Goal: Task Accomplishment & Management: Complete application form

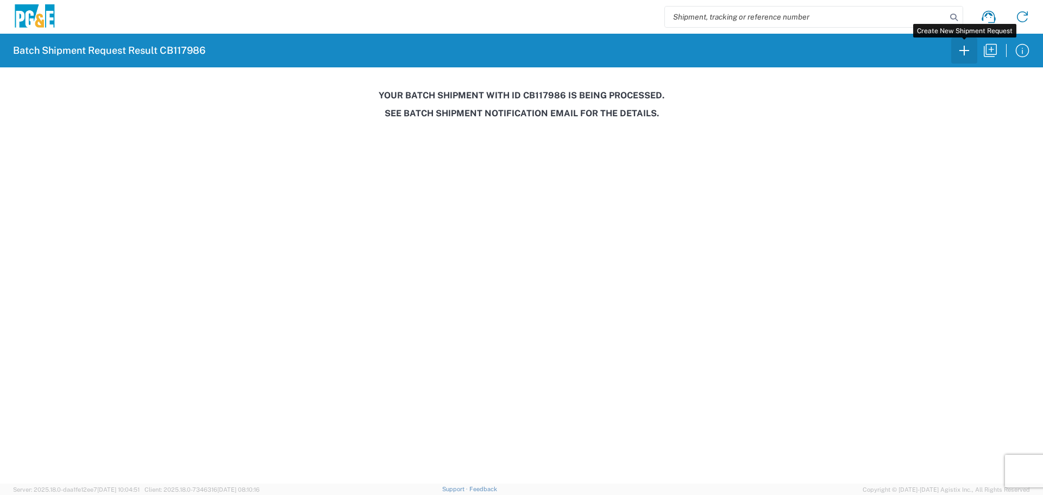
click at [963, 50] on icon "button" at bounding box center [964, 50] width 17 height 17
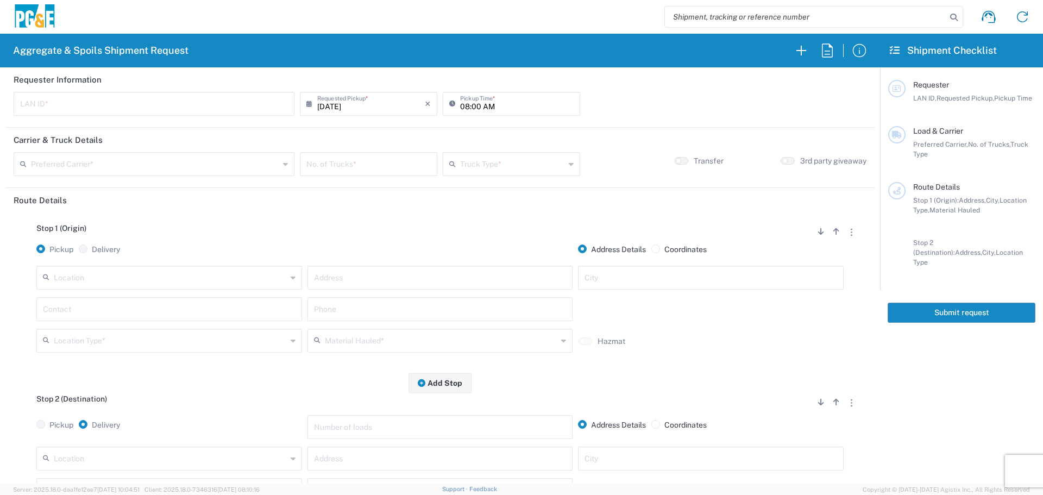
click at [246, 109] on input "text" at bounding box center [154, 102] width 268 height 19
type input "ZJC2"
click at [463, 112] on input "08:00 AM" at bounding box center [517, 102] width 114 height 19
type input "07:00 AM"
click at [166, 168] on input "text" at bounding box center [155, 163] width 248 height 19
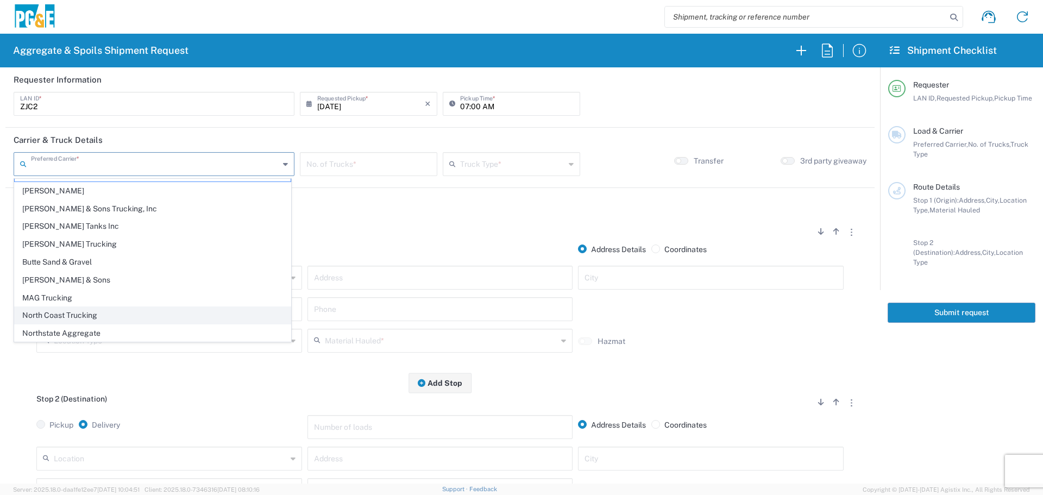
scroll to position [33, 0]
click at [77, 309] on span "Northstate Aggregate" at bounding box center [153, 315] width 276 height 17
type input "Northstate Aggregate"
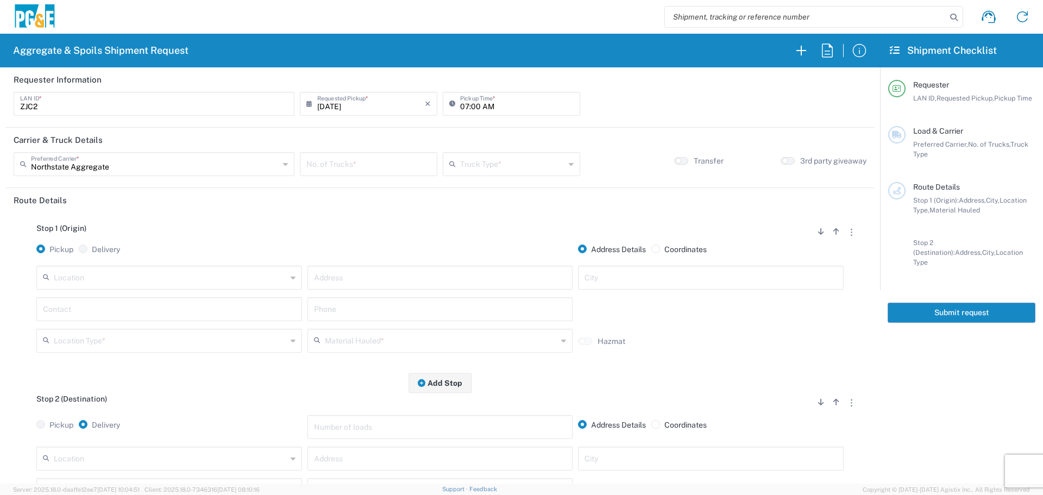
click at [320, 163] on input "number" at bounding box center [369, 163] width 124 height 19
type input "1"
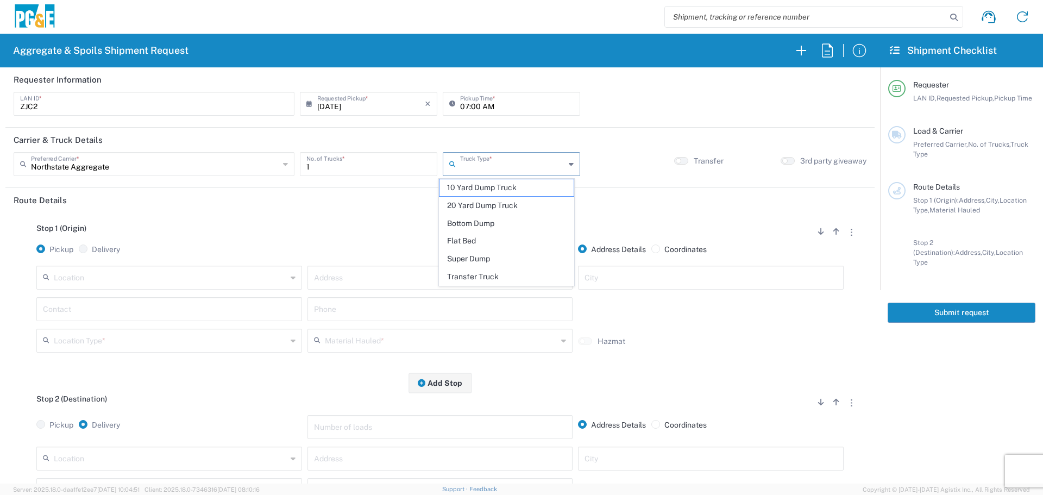
click at [476, 170] on input "text" at bounding box center [512, 163] width 105 height 19
drag, startPoint x: 461, startPoint y: 277, endPoint x: 446, endPoint y: 278, distance: 14.7
click at [460, 277] on span "Transfer Truck" at bounding box center [507, 276] width 134 height 17
type input "Transfer Truck"
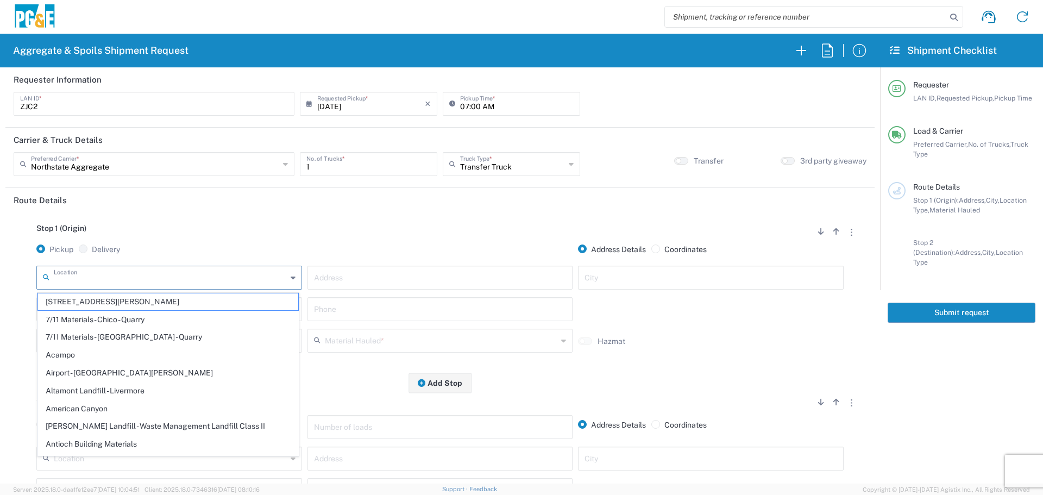
click at [266, 271] on input "text" at bounding box center [170, 276] width 233 height 19
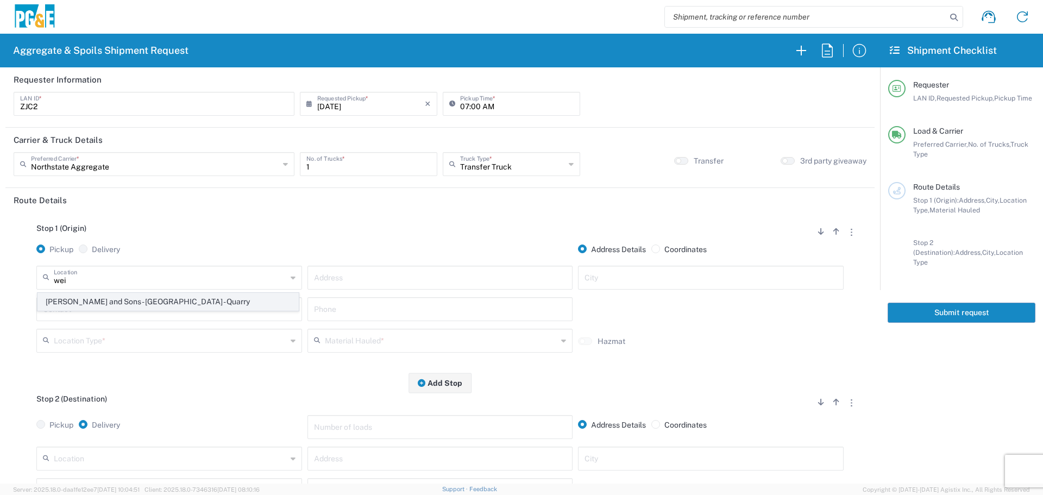
click at [233, 293] on li "[PERSON_NAME] and Sons - [GEOGRAPHIC_DATA] - Quarry" at bounding box center [168, 302] width 261 height 18
type input "[PERSON_NAME] and Sons - [GEOGRAPHIC_DATA] - Quarry"
type input "[STREET_ADDRESS]"
type input "[GEOGRAPHIC_DATA]"
type input "Quarry"
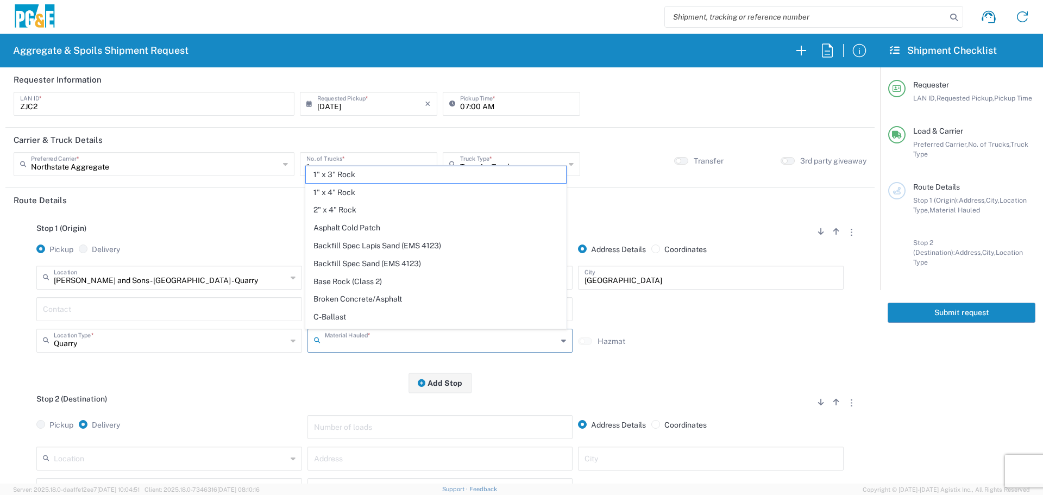
click at [355, 339] on input "text" at bounding box center [441, 339] width 233 height 19
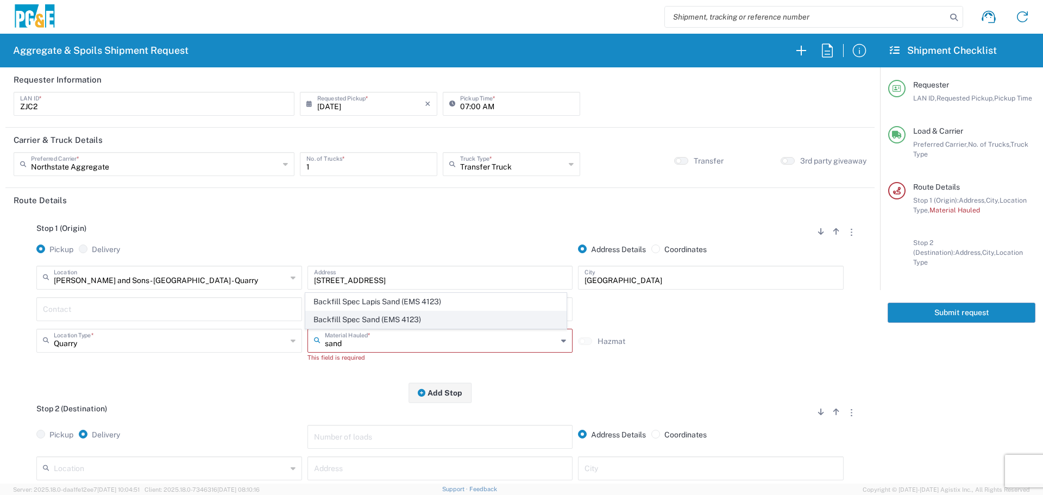
click at [361, 322] on span "Backfill Spec Sand (EMS 4123)" at bounding box center [436, 319] width 260 height 17
type input "Backfill Spec Sand (EMS 4123)"
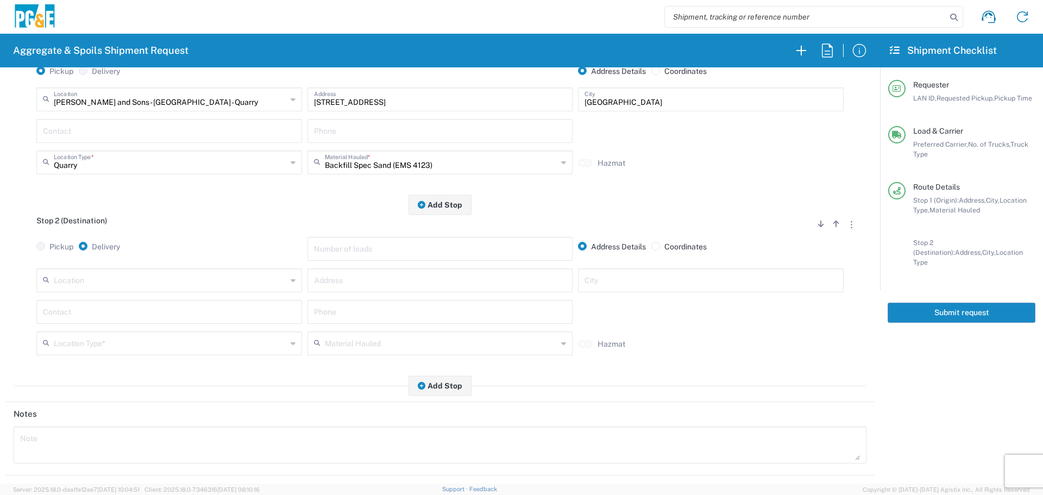
scroll to position [217, 0]
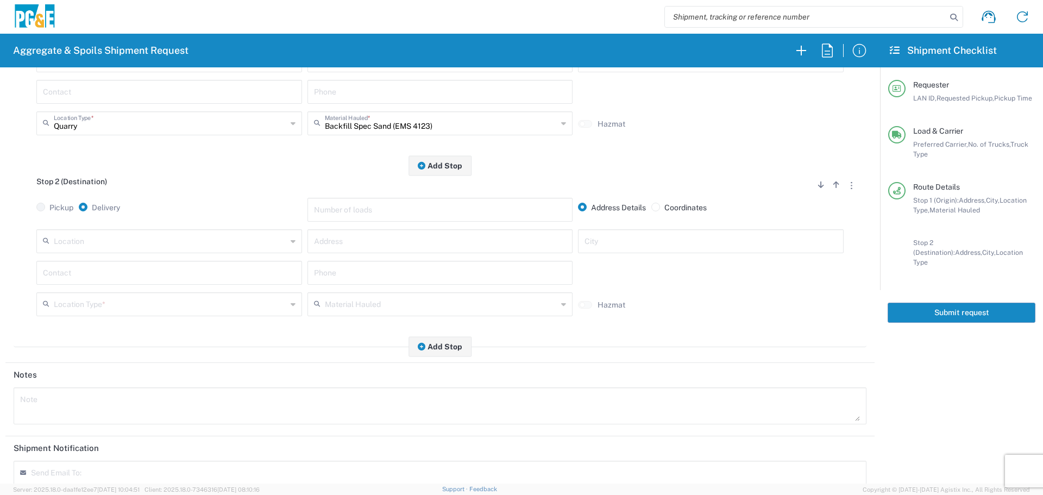
click at [201, 245] on input "text" at bounding box center [170, 240] width 233 height 19
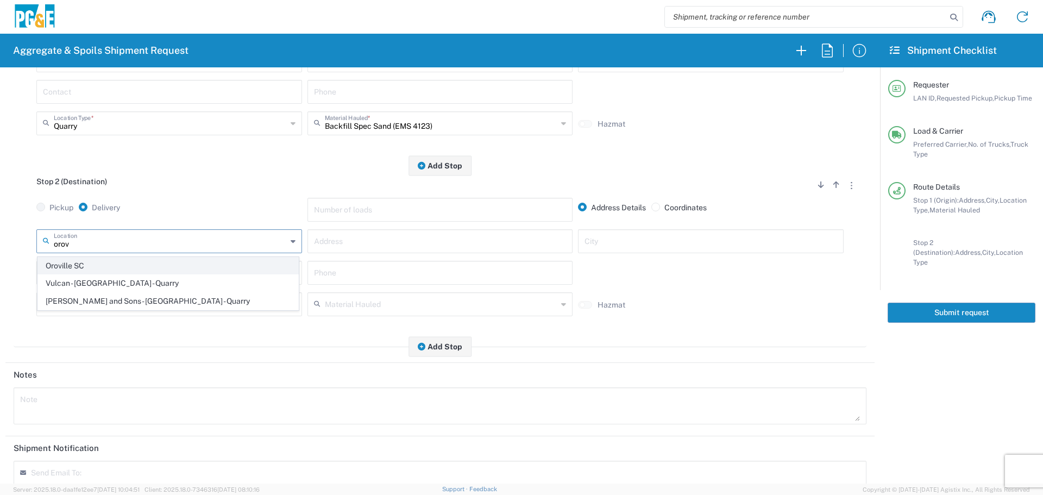
click at [158, 260] on span "Oroville SC" at bounding box center [168, 266] width 260 height 17
type input "Oroville SC"
type input "[STREET_ADDRESS][PERSON_NAME]"
type input "[GEOGRAPHIC_DATA]"
type input "Business No Loading Dock"
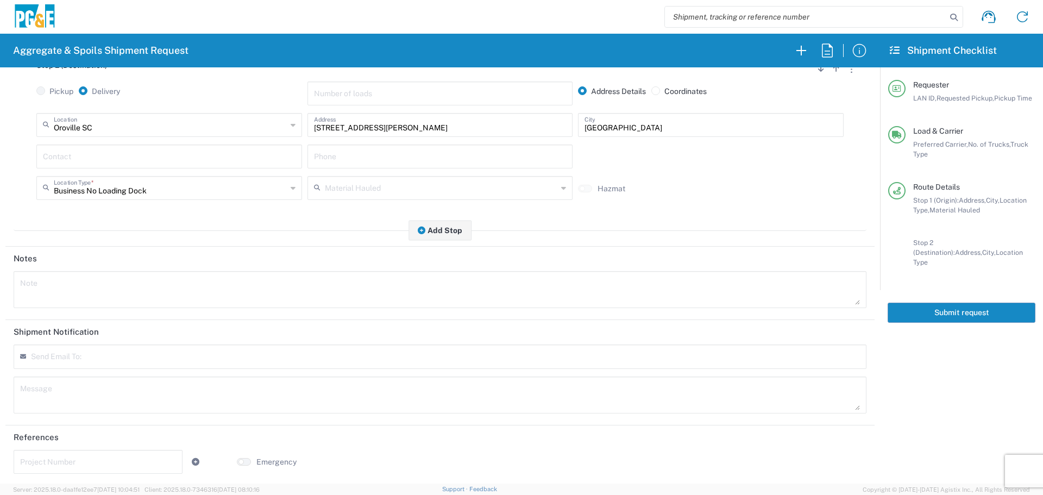
scroll to position [337, 0]
click at [139, 358] on div "Send Email To:" at bounding box center [440, 354] width 853 height 24
type input "[EMAIL_ADDRESS][DOMAIN_NAME]"
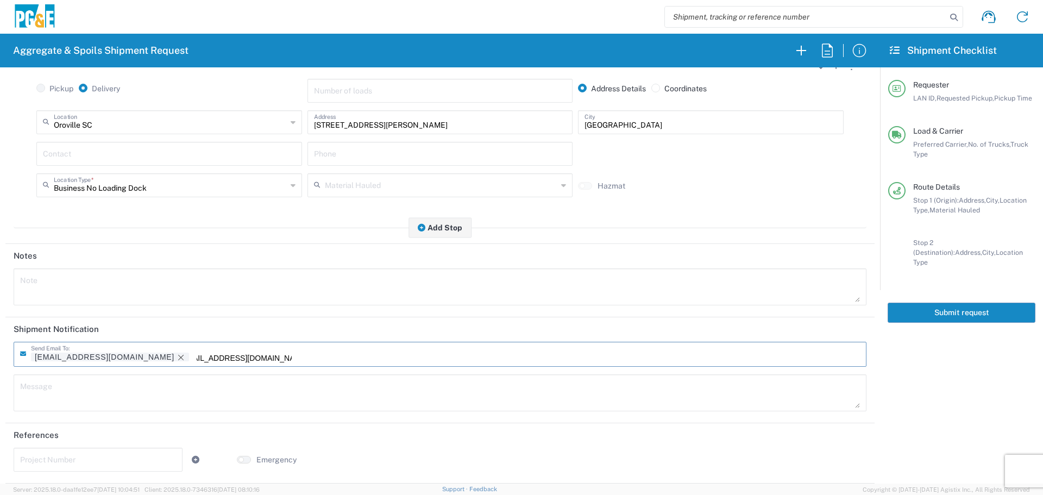
type input "[EMAIL_ADDRESS][DOMAIN_NAME]"
click at [63, 454] on input "text" at bounding box center [98, 458] width 156 height 19
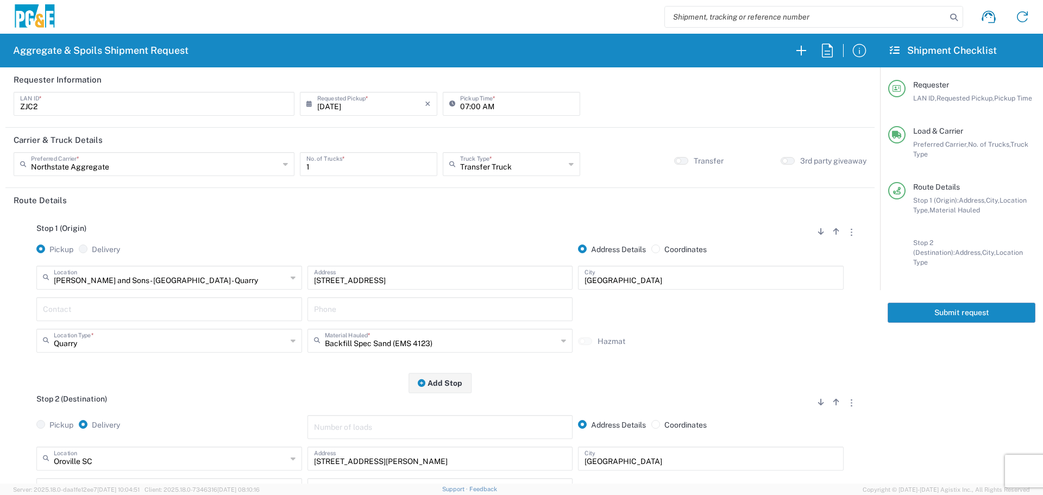
type input "35579711"
click at [933, 310] on button "Submit request" at bounding box center [962, 313] width 148 height 20
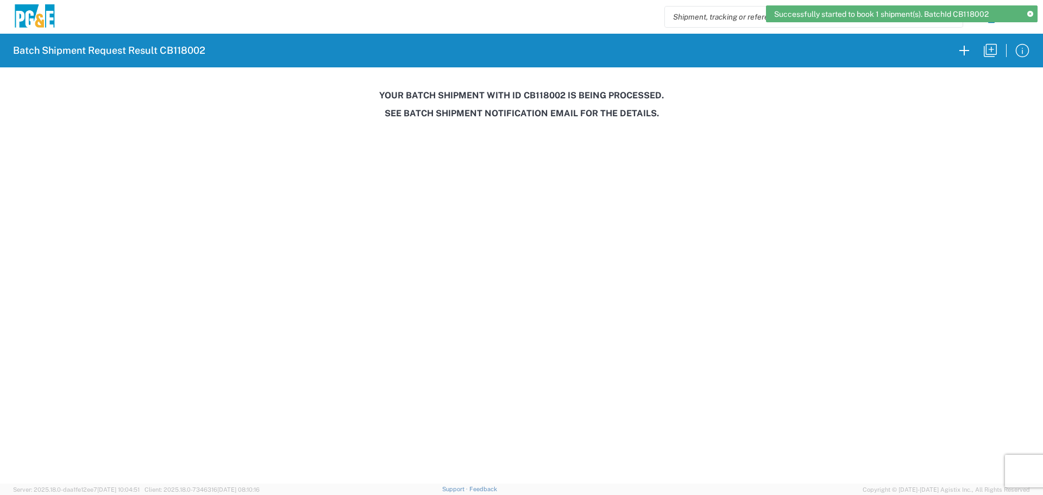
click at [546, 93] on h3 "Your batch shipment with id CB118002 is being processed." at bounding box center [522, 95] width 1028 height 10
copy h3 "CB118002"
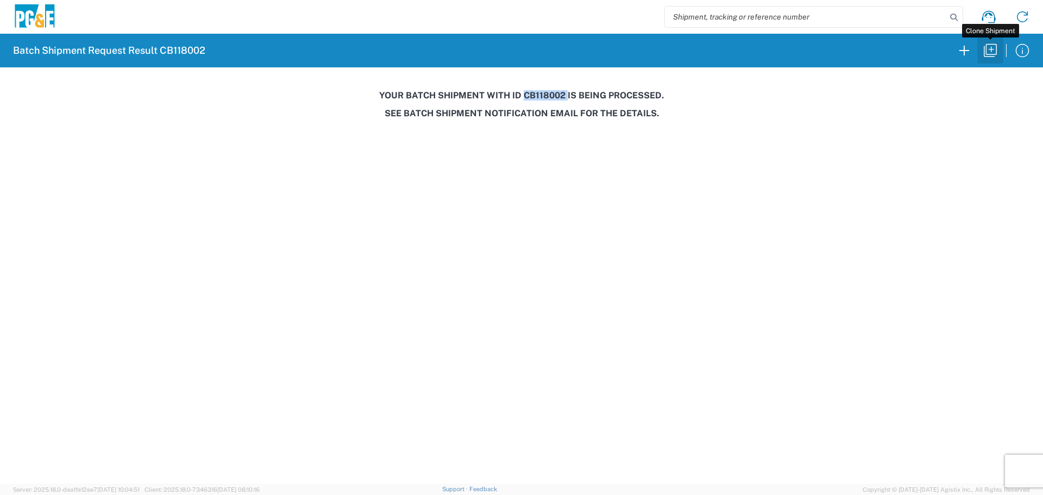
click at [997, 56] on icon "button" at bounding box center [990, 50] width 17 height 17
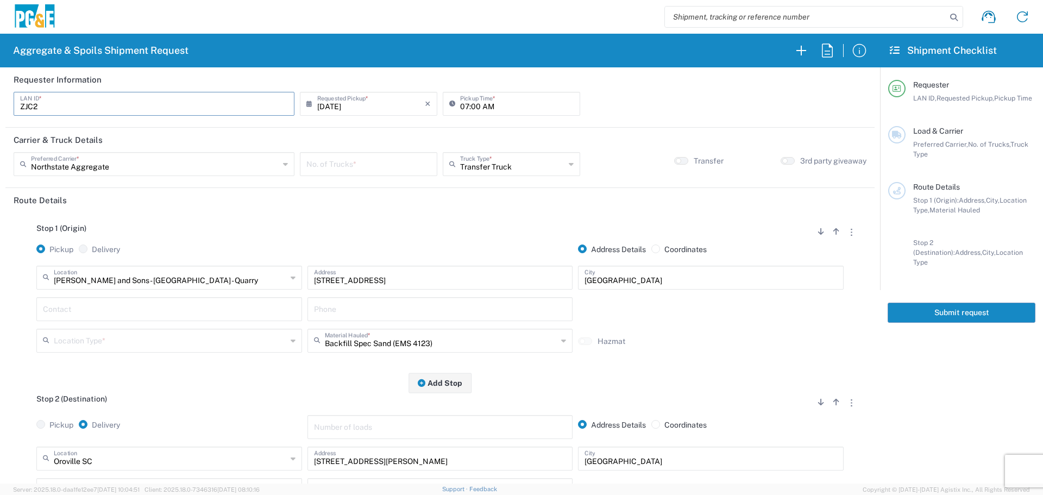
click at [152, 104] on input "ZJC2" at bounding box center [154, 102] width 268 height 19
type input "Z"
type input "JS4P"
click at [374, 102] on input "[DATE]" at bounding box center [371, 102] width 108 height 19
click at [363, 173] on span "10" at bounding box center [368, 171] width 16 height 15
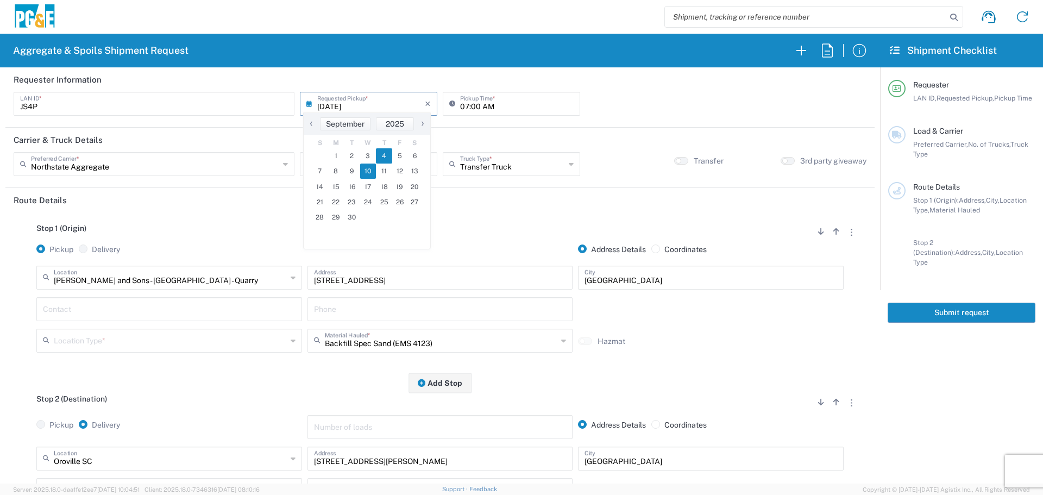
type input "[DATE]"
click at [404, 173] on div "No. of Trucks *" at bounding box center [369, 164] width 138 height 24
type input "3"
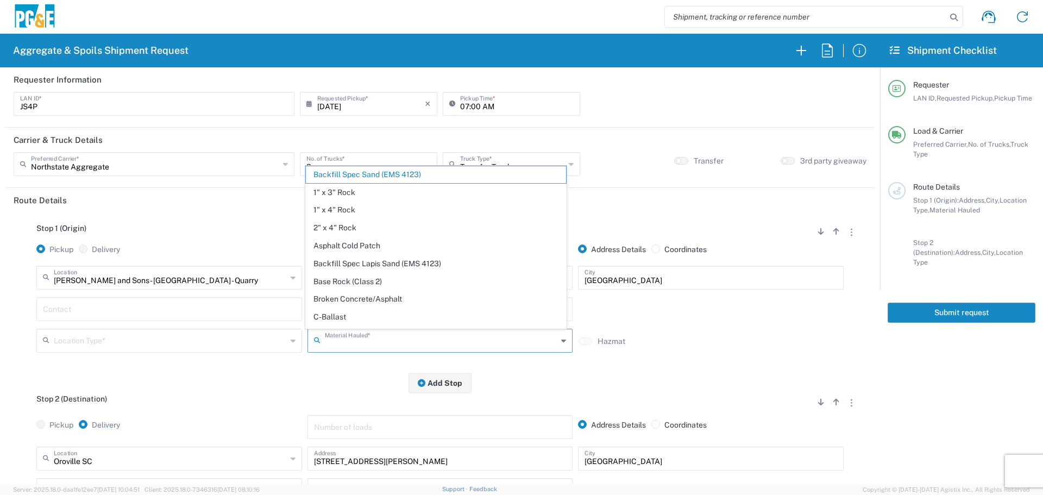
click at [360, 343] on input "text" at bounding box center [441, 339] width 233 height 19
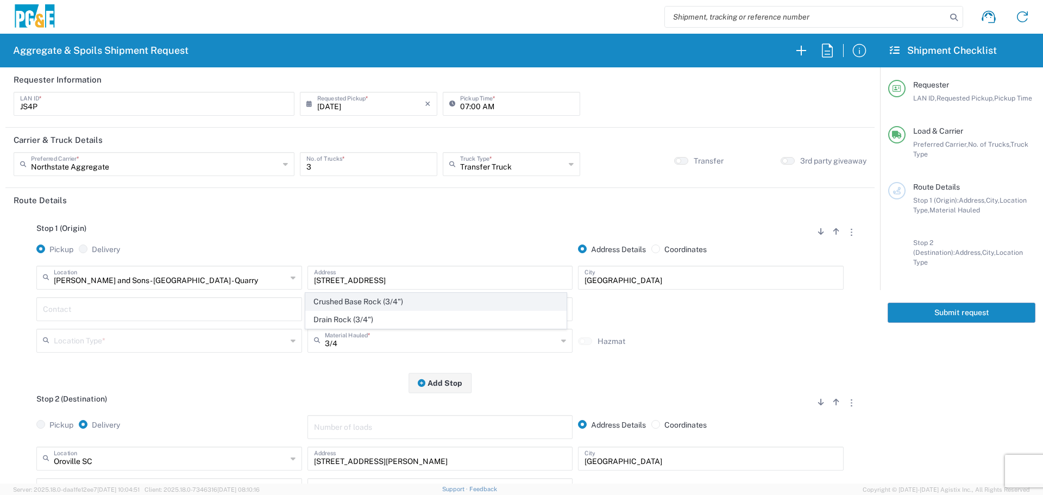
click at [365, 308] on span "Crushed Base Rock (3/4")" at bounding box center [436, 301] width 260 height 17
type input "Crushed Base Rock (3/4")"
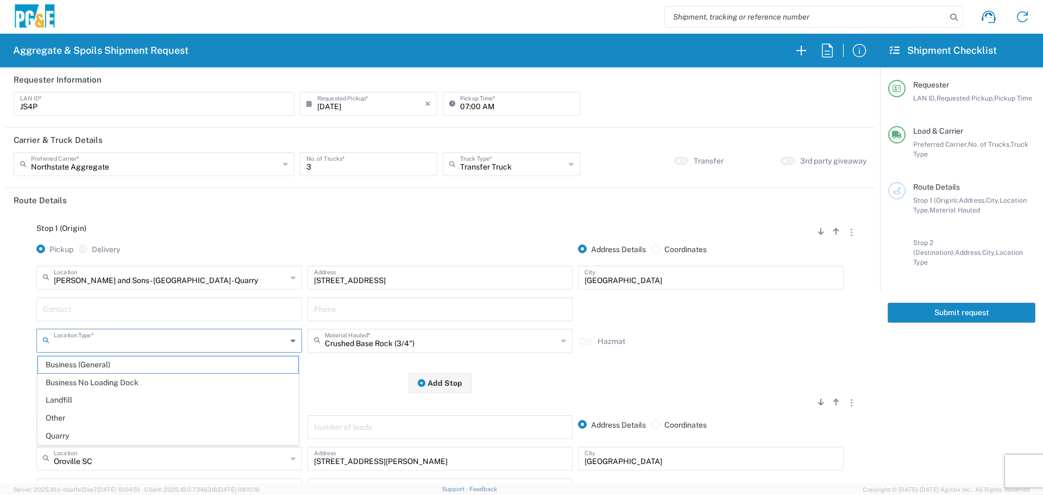
click at [234, 343] on input "text" at bounding box center [170, 339] width 233 height 19
click at [122, 429] on span "Quarry" at bounding box center [168, 436] width 260 height 17
type input "Quarry"
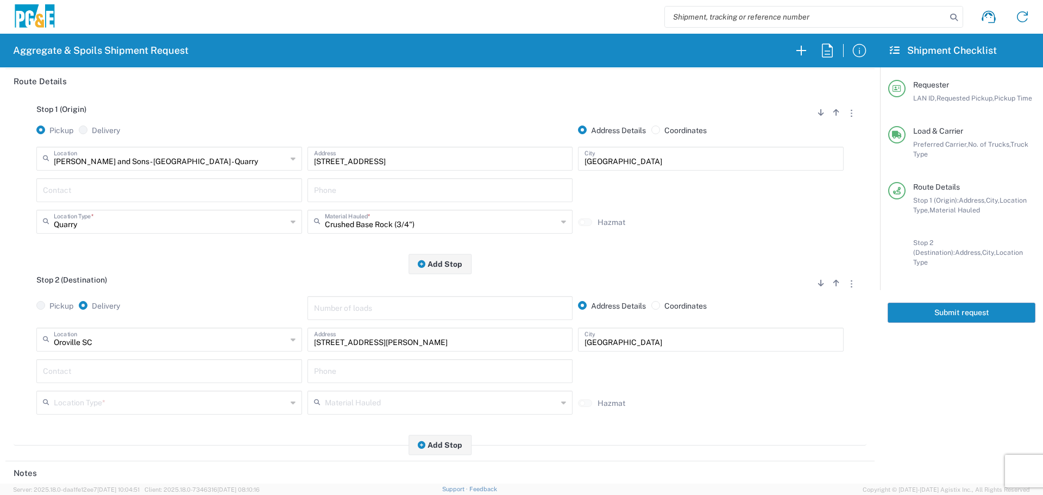
scroll to position [163, 0]
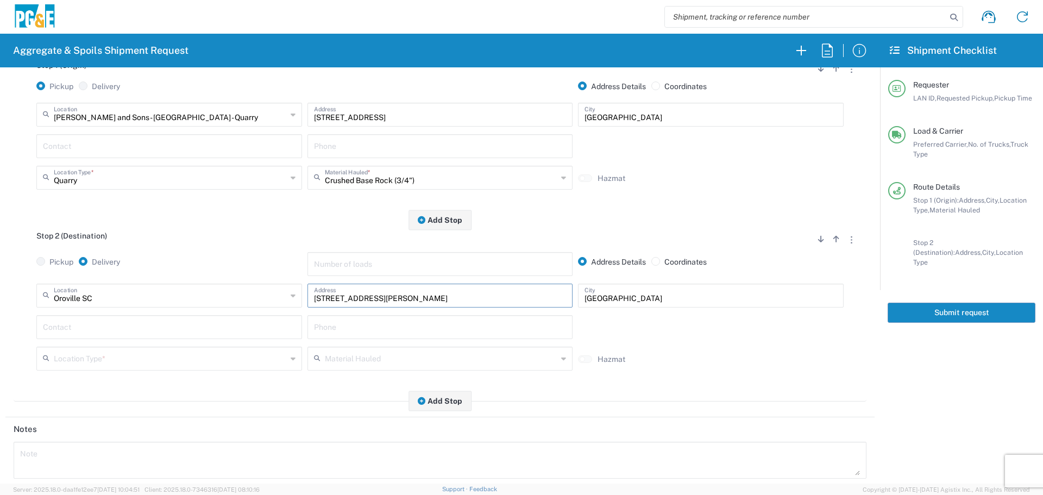
drag, startPoint x: 430, startPoint y: 298, endPoint x: 91, endPoint y: 322, distance: 339.4
click at [91, 322] on div "[GEOGRAPHIC_DATA] [GEOGRAPHIC_DATA] Location [GEOGRAPHIC_DATA] [GEOGRAPHIC_DATA…" at bounding box center [440, 331] width 853 height 95
type input "[STREET_ADDRESS][PERSON_NAME]"
type input "[PERSON_NAME][GEOGRAPHIC_DATA]"
type input "[PERSON_NAME]"
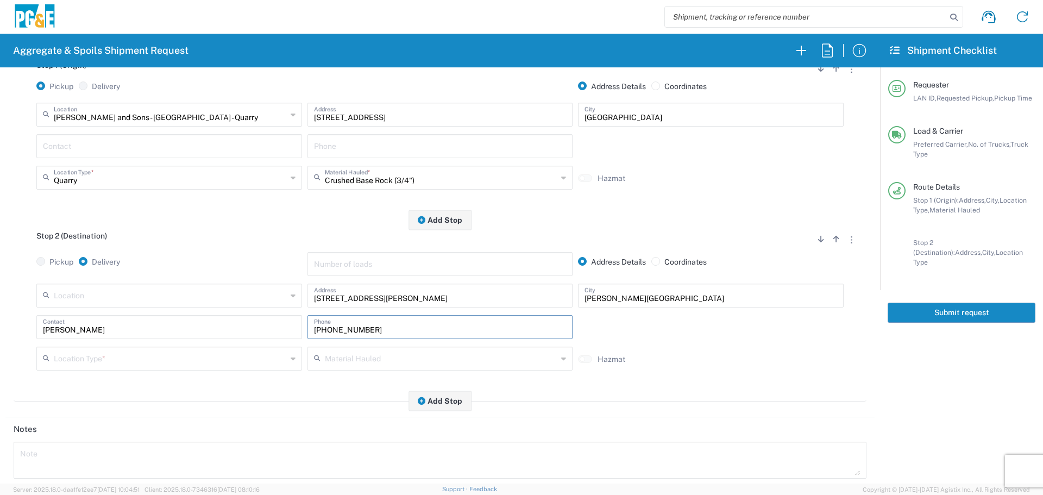
type input "[PHONE_NUMBER]"
click at [73, 354] on input "text" at bounding box center [170, 357] width 233 height 19
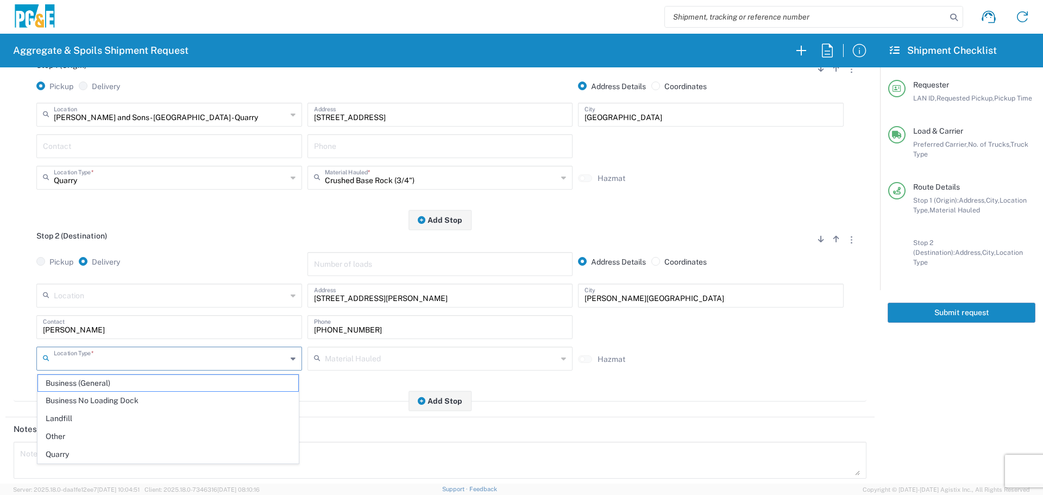
click at [61, 438] on span "Other" at bounding box center [168, 436] width 260 height 17
type input "Other"
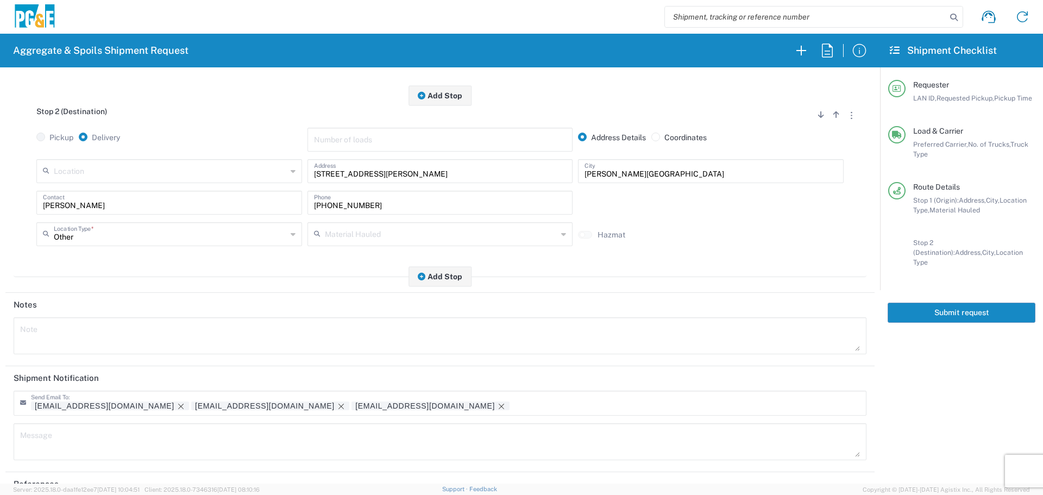
scroll to position [338, 0]
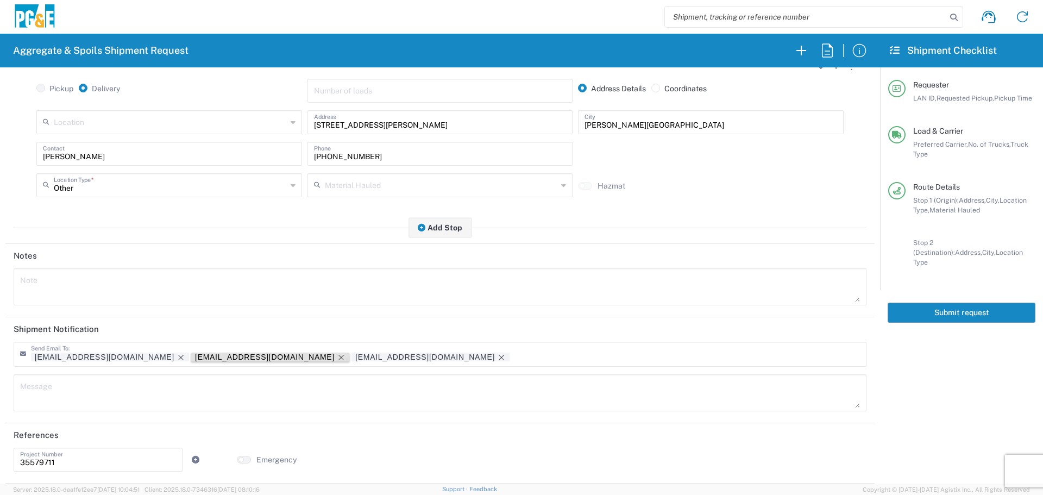
click at [337, 359] on icon "Remove tag" at bounding box center [341, 357] width 9 height 9
click at [78, 472] on div "35579711 Project Number" at bounding box center [98, 464] width 174 height 32
drag, startPoint x: 91, startPoint y: 454, endPoint x: 0, endPoint y: 465, distance: 91.3
click at [0, 465] on form "Requester Information JS4P LAN ID * [DATE] × Requested Pickup * Cancel Apply 07…" at bounding box center [440, 275] width 880 height 416
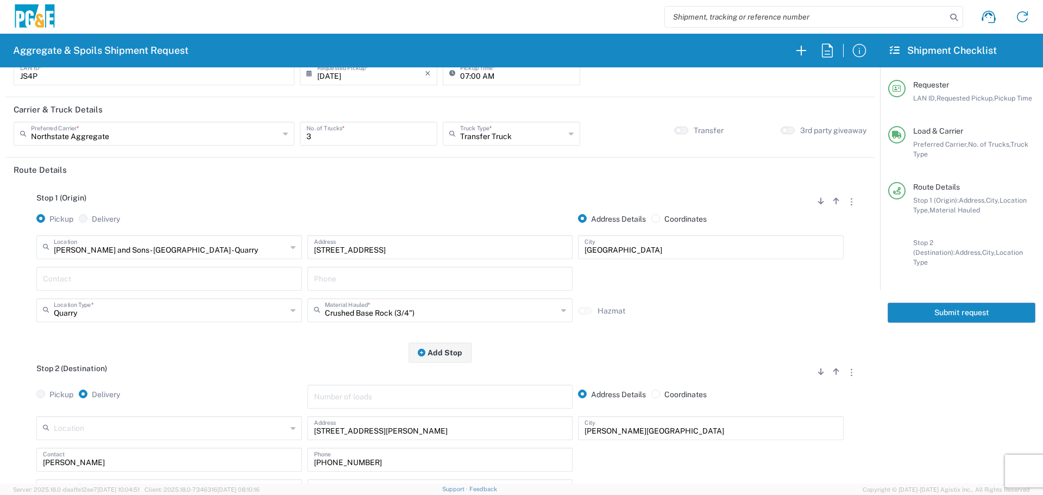
scroll to position [0, 0]
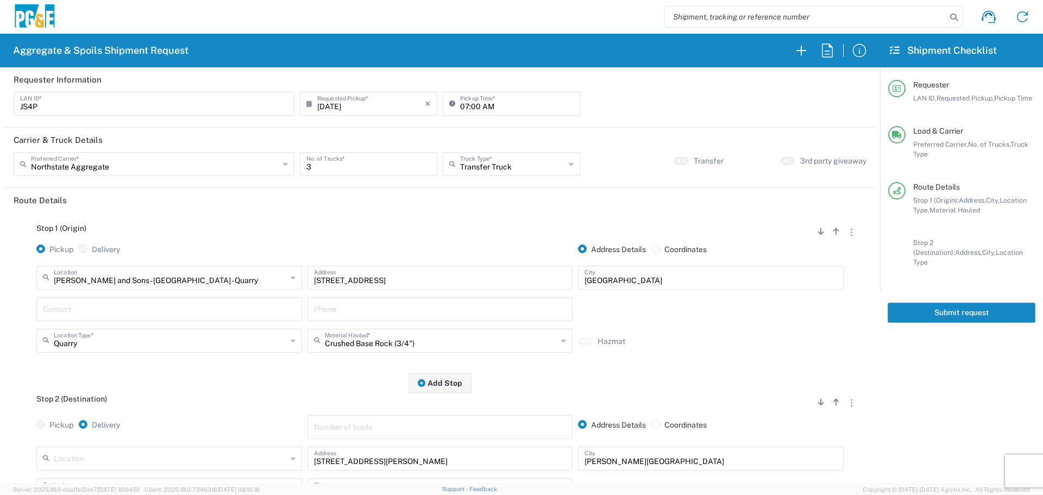
type input "35233314"
click at [967, 305] on button "Submit request" at bounding box center [962, 313] width 148 height 20
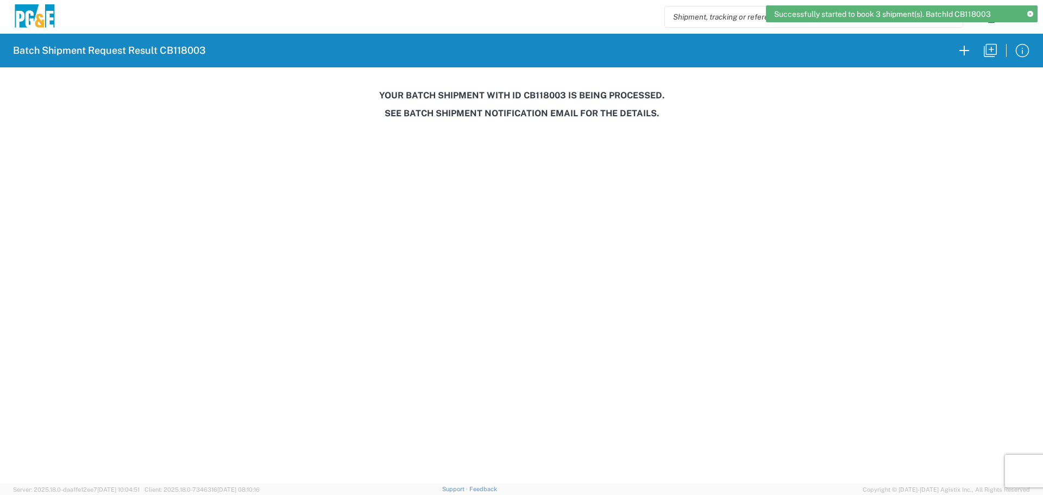
click at [553, 96] on h3 "Your batch shipment with id CB118003 is being processed." at bounding box center [522, 95] width 1028 height 10
click at [553, 97] on h3 "Your batch shipment with id CB118003 is being processed." at bounding box center [522, 95] width 1028 height 10
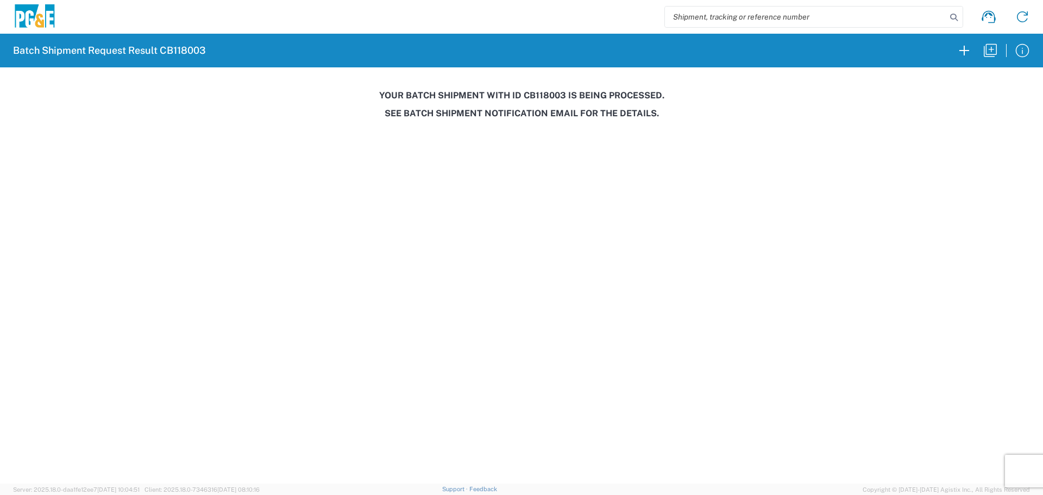
copy h3 "CB118003"
